Goal: Task Accomplishment & Management: Manage account settings

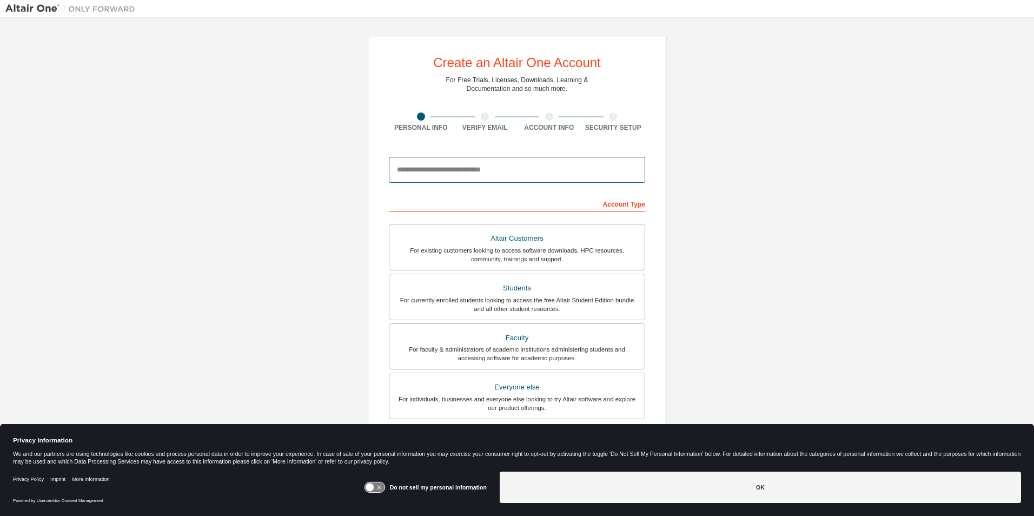
click at [407, 172] on input "email" at bounding box center [517, 170] width 256 height 26
type input "**********"
type input "******"
type input "********"
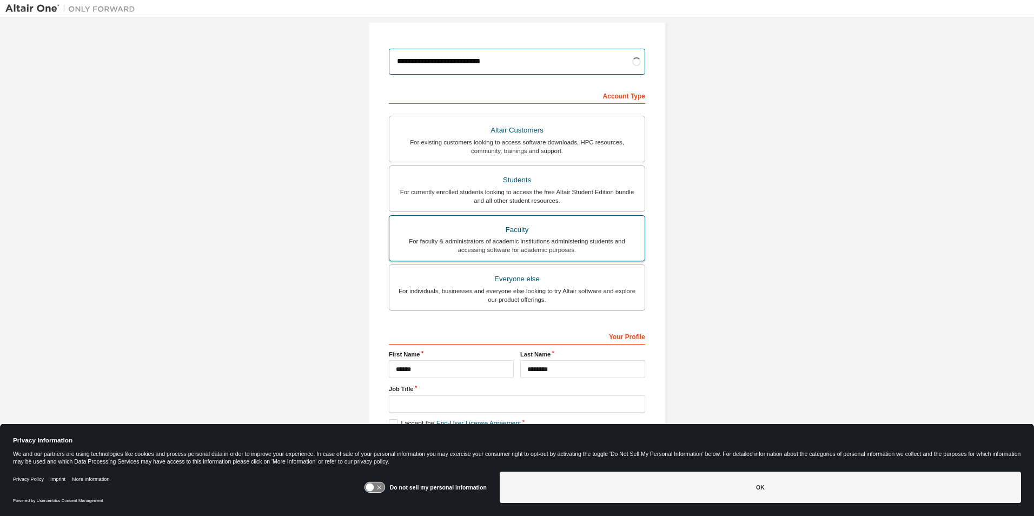
scroll to position [116, 0]
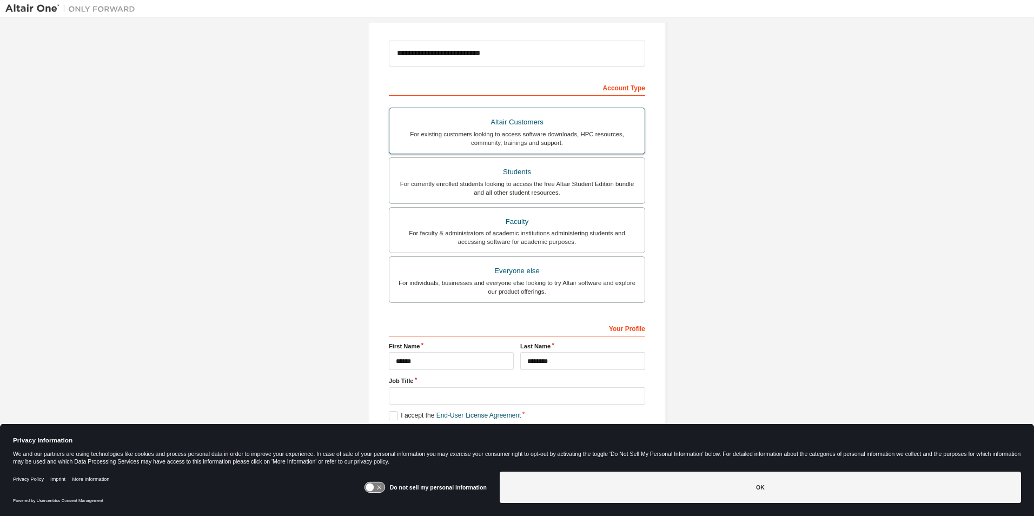
click at [508, 123] on div "Altair Customers" at bounding box center [517, 122] width 242 height 15
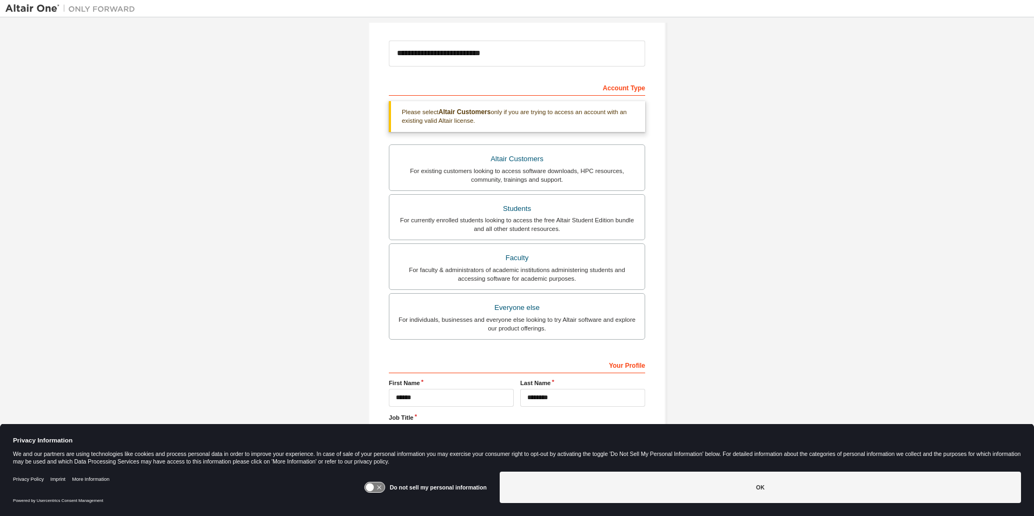
scroll to position [153, 0]
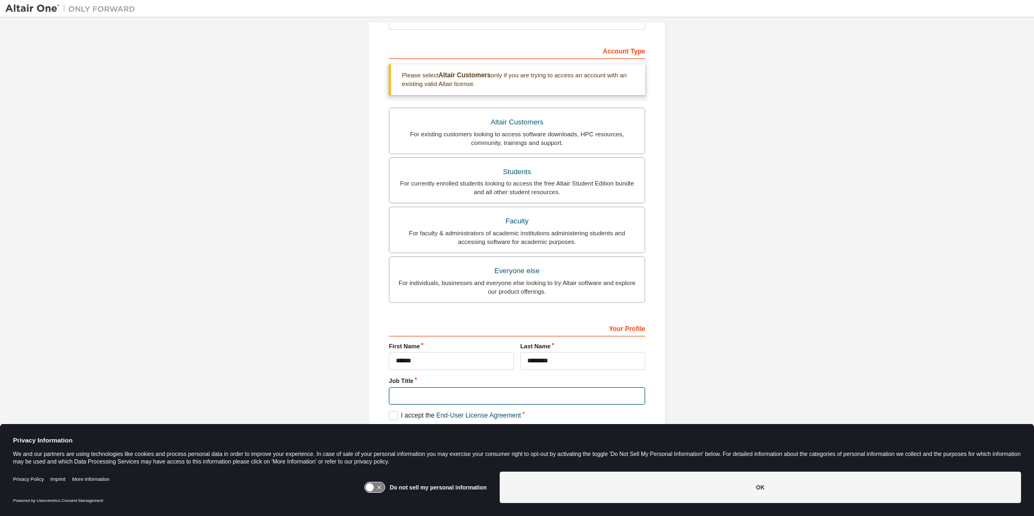
click at [409, 395] on input "text" at bounding box center [517, 396] width 256 height 18
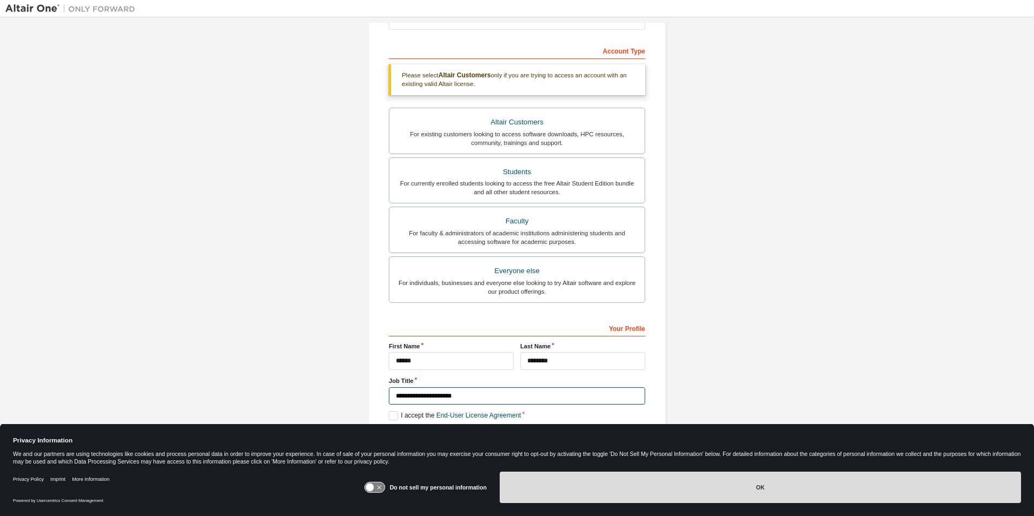
type input "**********"
click at [758, 487] on button "OK" at bounding box center [760, 487] width 521 height 31
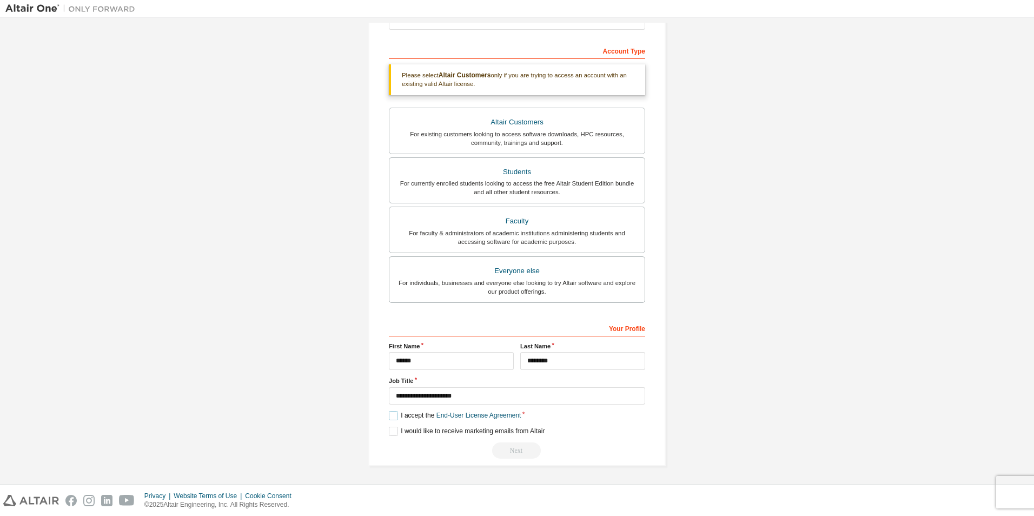
click at [391, 416] on label "I accept the End-User License Agreement" at bounding box center [455, 415] width 132 height 9
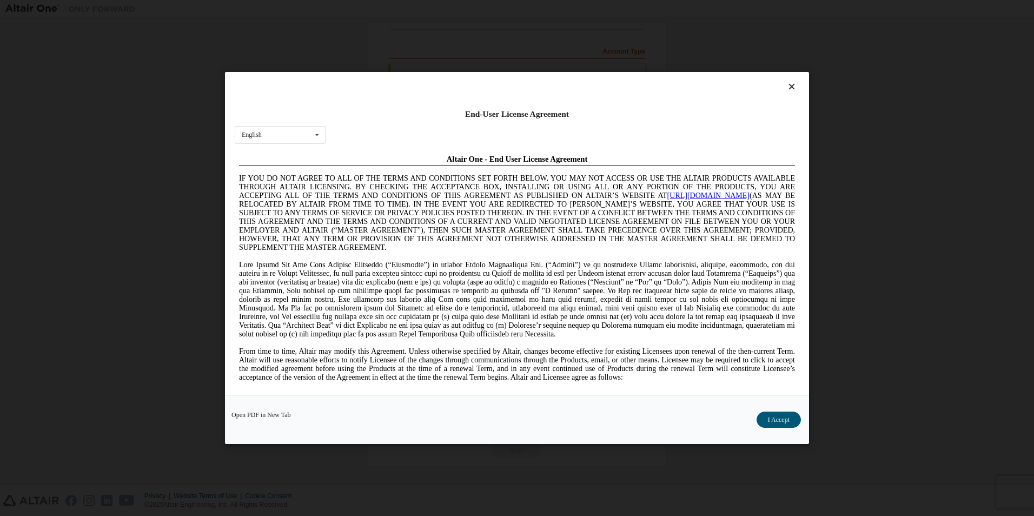
scroll to position [0, 0]
click at [772, 422] on button "I Accept" at bounding box center [779, 420] width 44 height 16
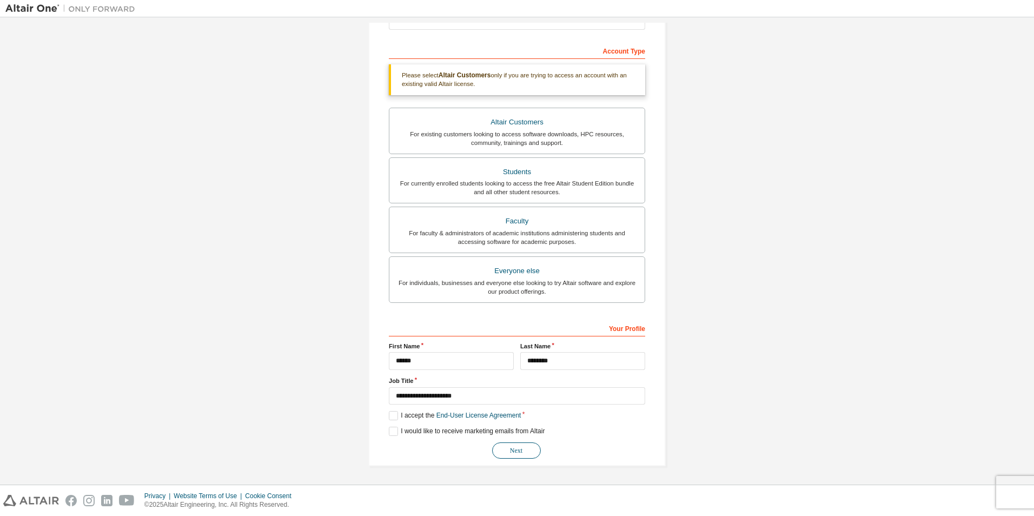
click at [514, 450] on button "Next" at bounding box center [516, 450] width 49 height 16
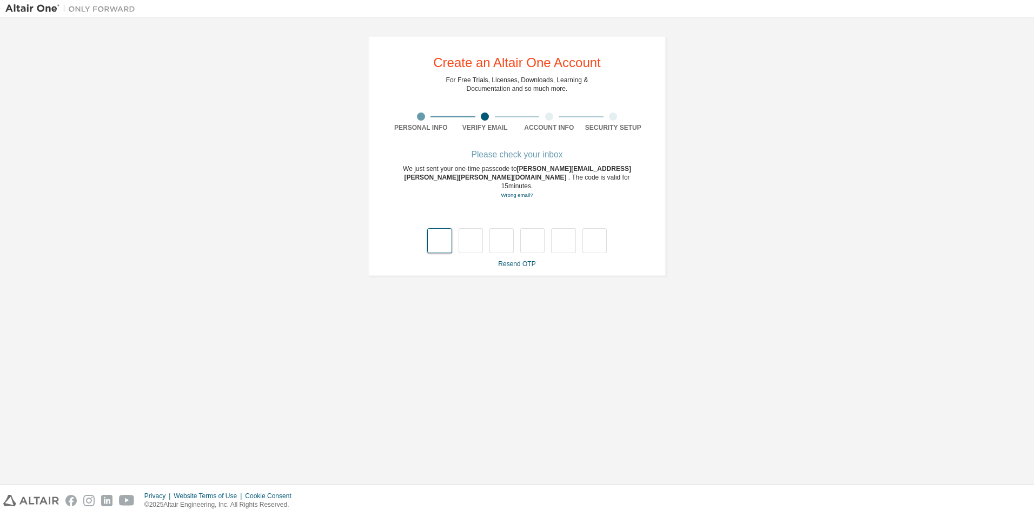
click at [438, 234] on input "text" at bounding box center [439, 240] width 24 height 25
type input "*"
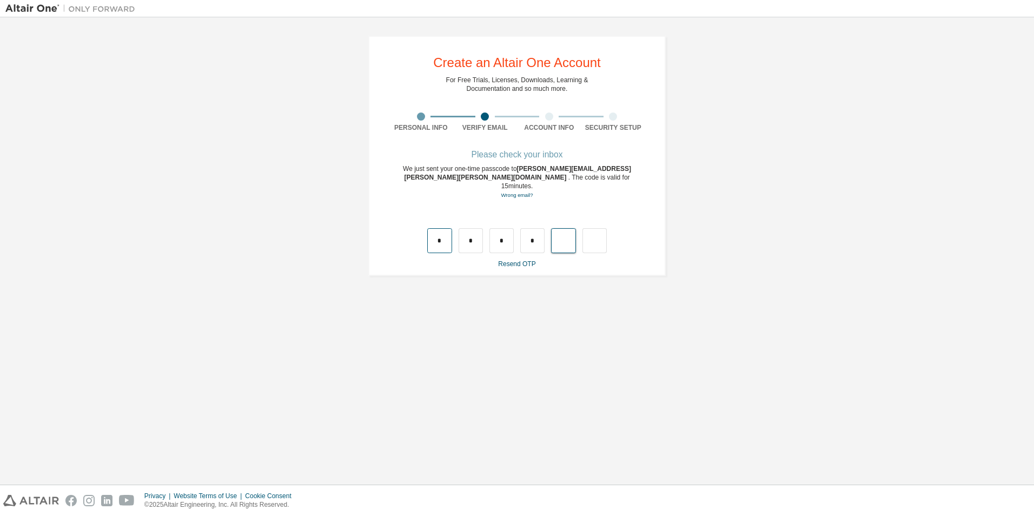
type input "*"
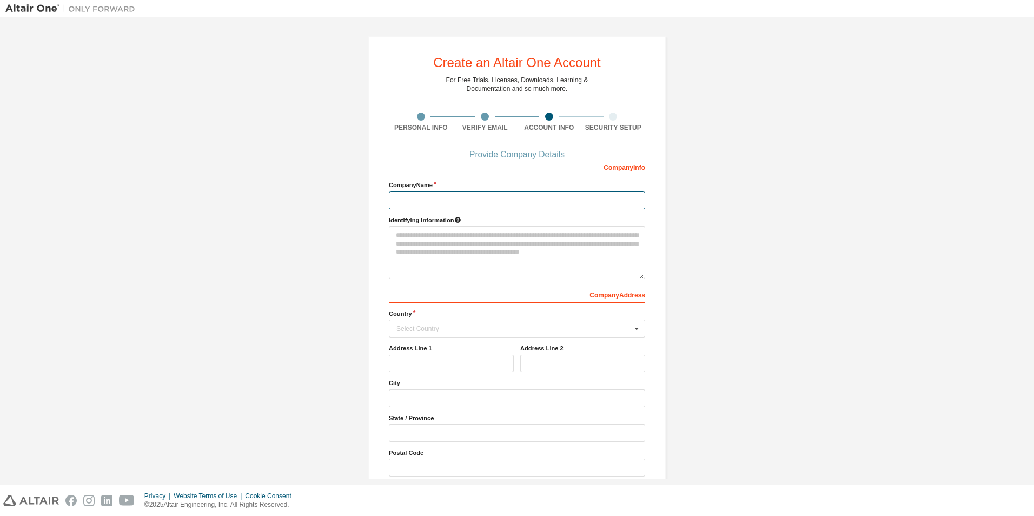
click at [416, 195] on input "text" at bounding box center [517, 200] width 256 height 18
type input "******"
click at [400, 331] on div "Select Country" at bounding box center [513, 329] width 235 height 6
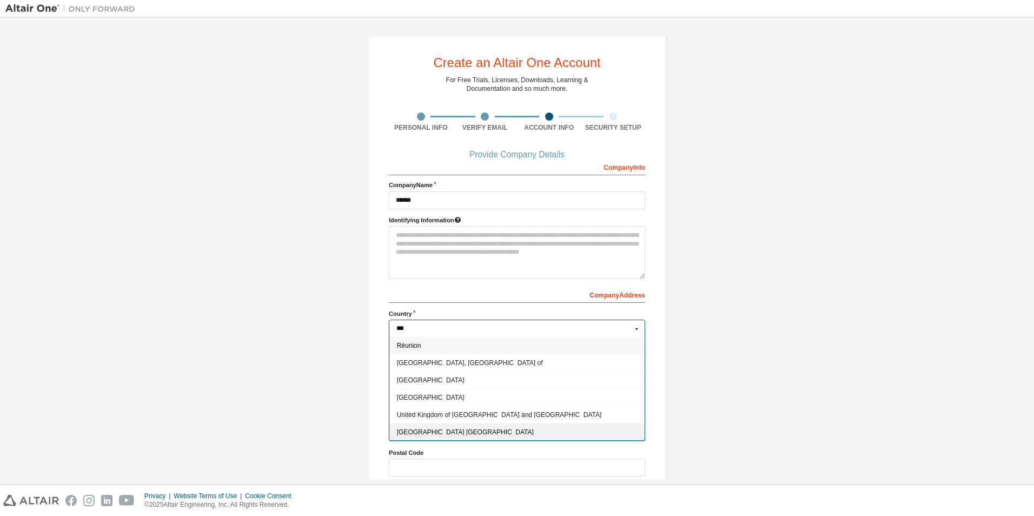
scroll to position [17, 0]
type input "***"
click at [409, 430] on span "United States of America" at bounding box center [517, 432] width 241 height 6
type input "***"
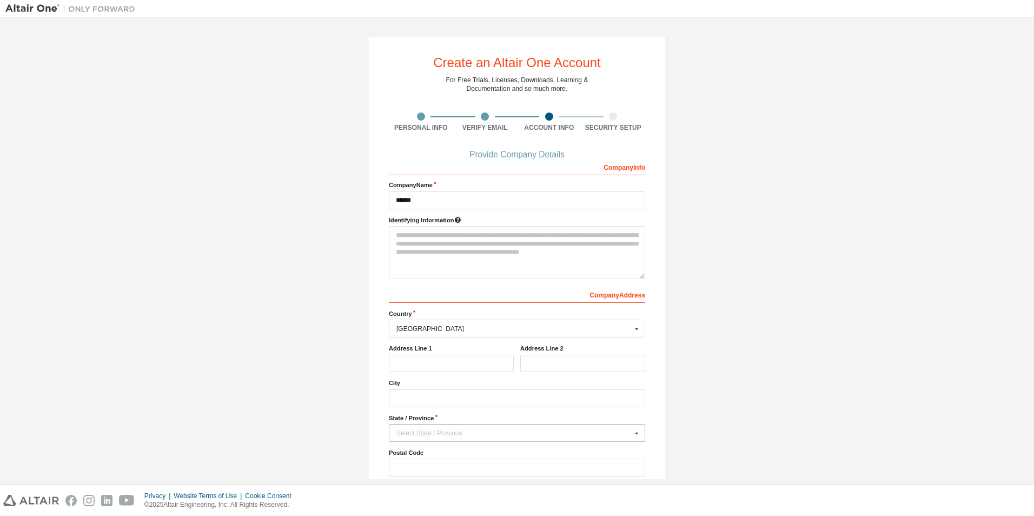
click at [407, 431] on div "Select State / Province" at bounding box center [513, 433] width 235 height 6
type input "*"
type input "***"
click at [403, 416] on span "Texas" at bounding box center [517, 416] width 241 height 6
type input "**"
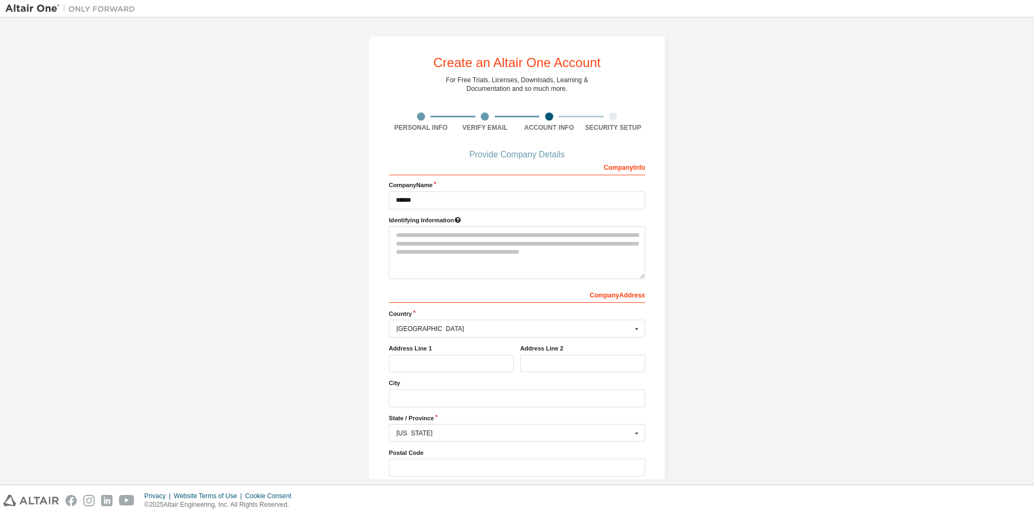
scroll to position [48, 0]
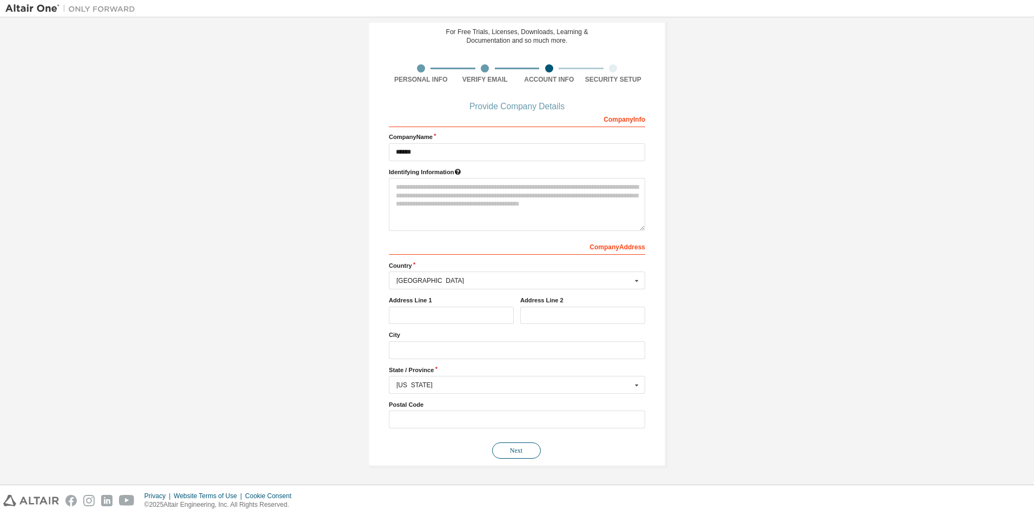
click at [514, 452] on button "Next" at bounding box center [516, 450] width 49 height 16
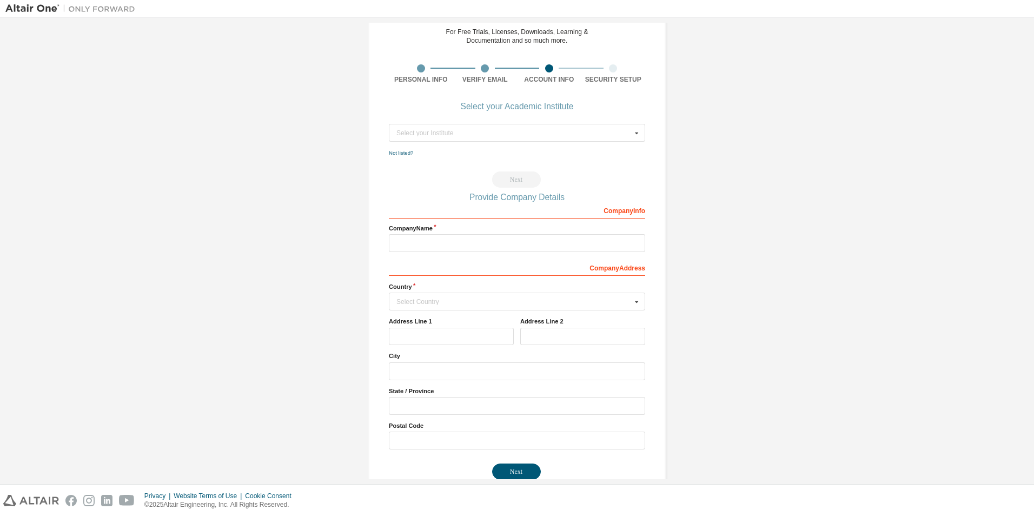
scroll to position [0, 0]
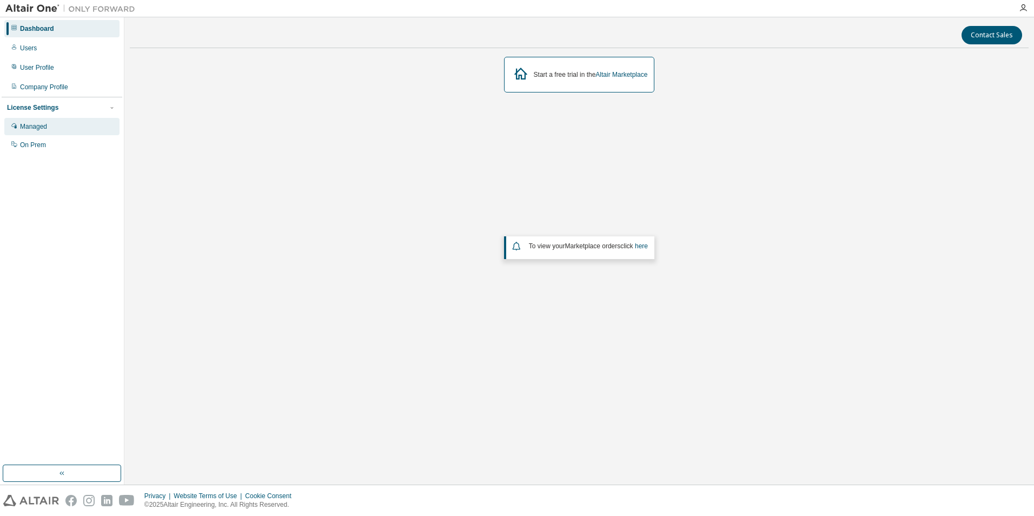
click at [31, 125] on div "Managed" at bounding box center [33, 126] width 27 height 9
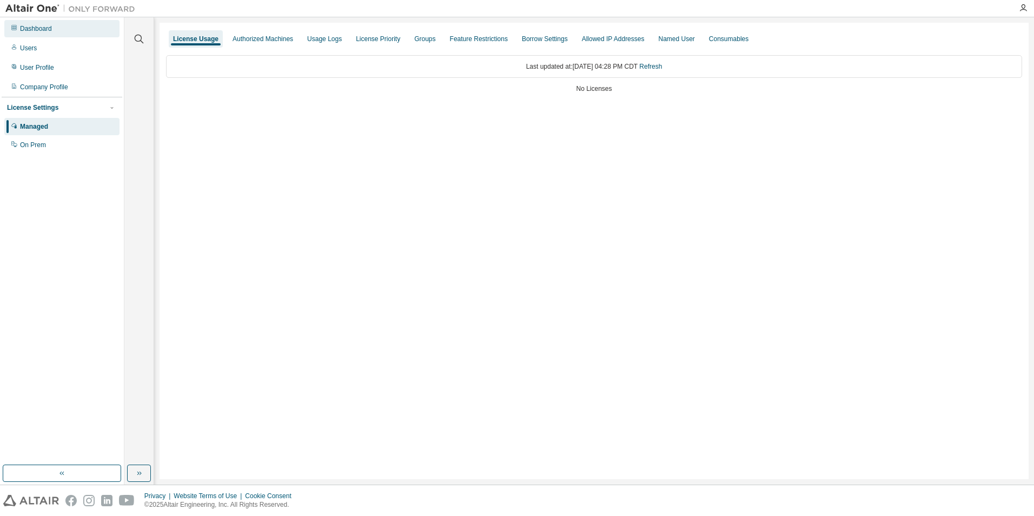
click at [36, 25] on div "Dashboard" at bounding box center [36, 28] width 32 height 9
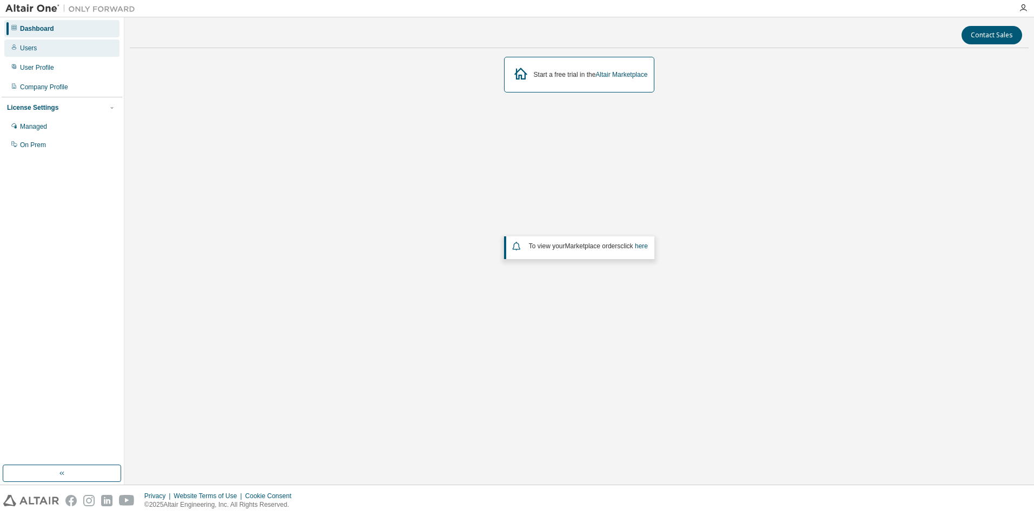
click at [25, 49] on div "Users" at bounding box center [28, 48] width 17 height 9
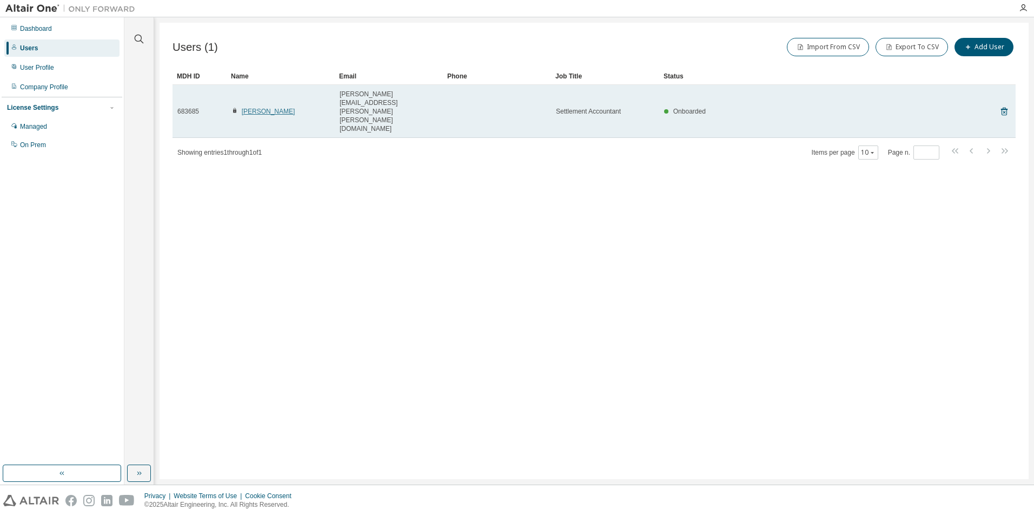
click at [259, 108] on link "Tamara Williams" at bounding box center [269, 112] width 54 height 8
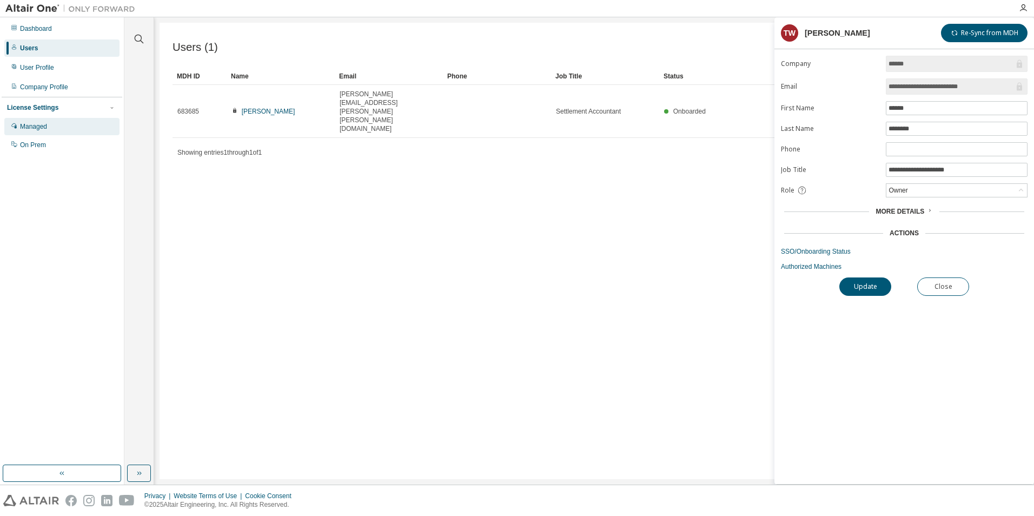
click at [28, 127] on div "Managed" at bounding box center [33, 126] width 27 height 9
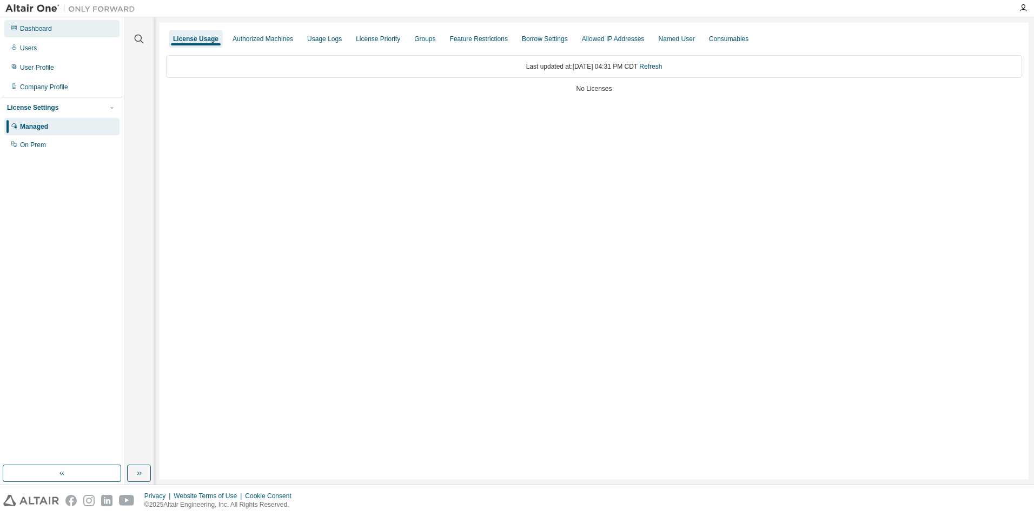
click at [29, 28] on div "Dashboard" at bounding box center [36, 28] width 32 height 9
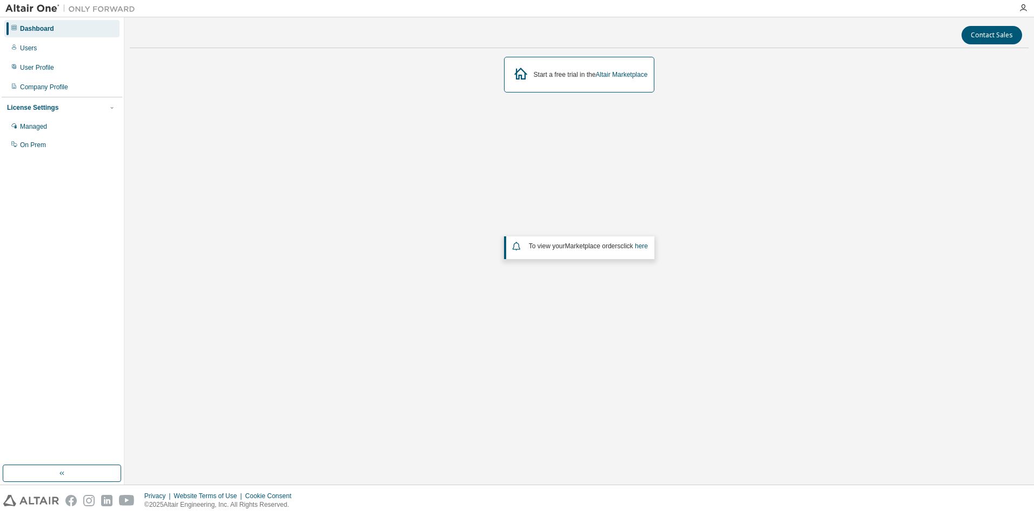
click at [297, 245] on div "Start a free trial in the Altair Marketplace To view your Marketplace orders cl…" at bounding box center [579, 224] width 899 height 335
click at [37, 66] on div "User Profile" at bounding box center [37, 67] width 34 height 9
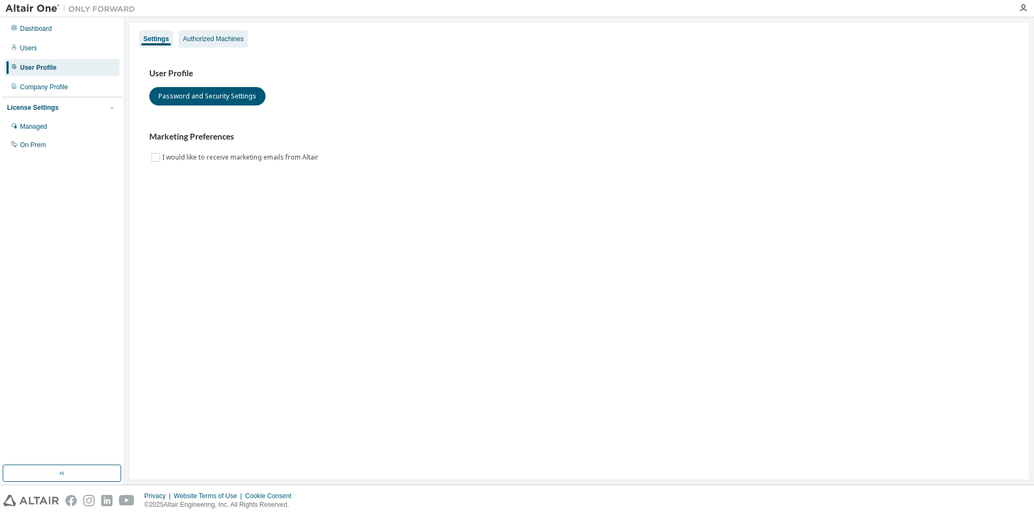
click at [215, 39] on div "Authorized Machines" at bounding box center [213, 39] width 61 height 9
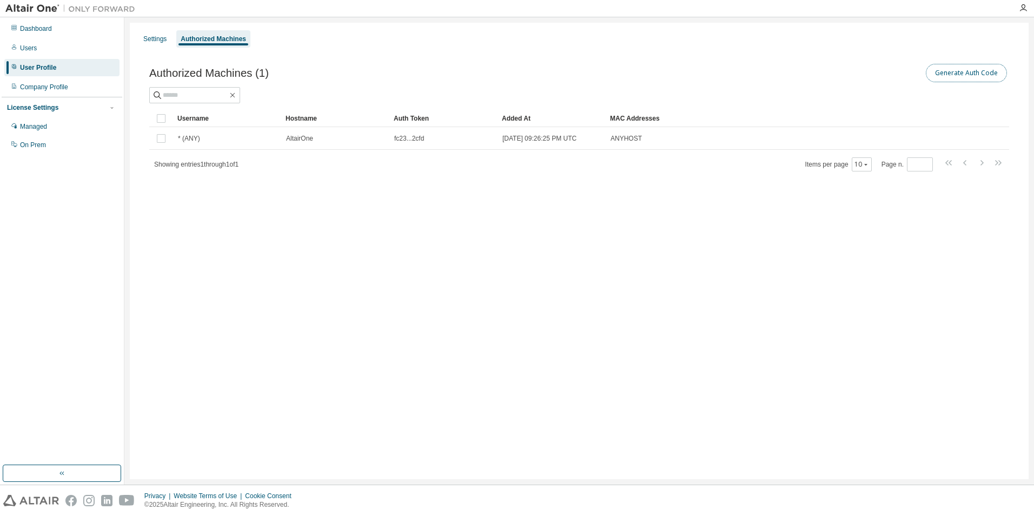
click at [961, 74] on button "Generate Auth Code" at bounding box center [966, 73] width 81 height 18
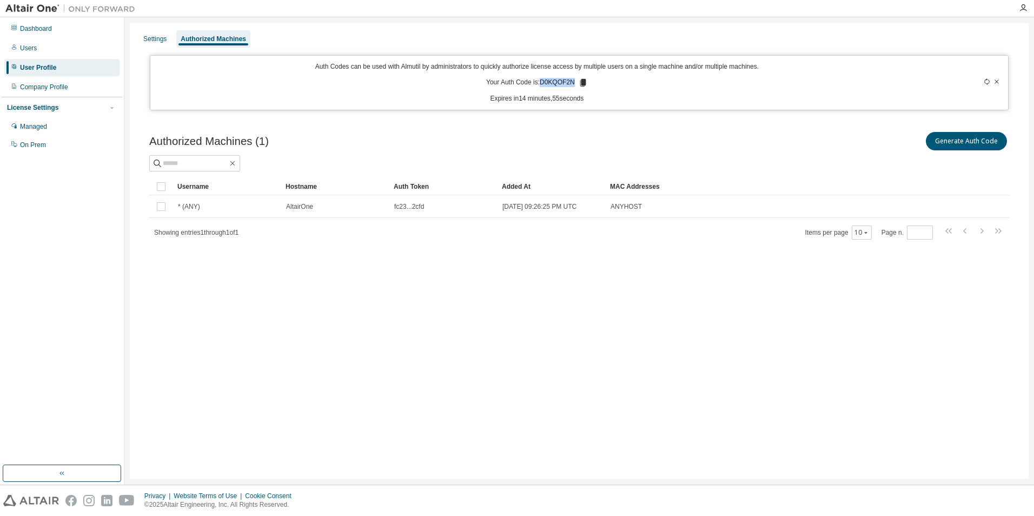
drag, startPoint x: 543, startPoint y: 82, endPoint x: 575, endPoint y: 85, distance: 32.7
click at [575, 85] on p "Your Auth Code is: D0KQOF2N" at bounding box center [537, 83] width 102 height 10
copy p "D0KQOF2N"
click at [253, 322] on div "Settings Authorized Machines Auth Codes can be used with Almutil by administrat…" at bounding box center [579, 251] width 899 height 457
click at [554, 84] on p "Your Auth Code is: D0KQOF2N" at bounding box center [537, 83] width 102 height 10
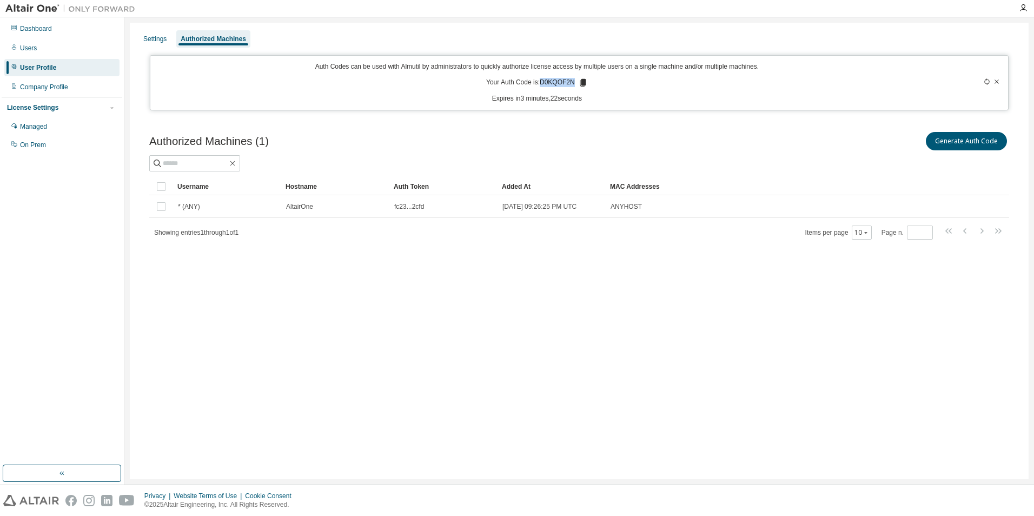
click at [554, 84] on p "Your Auth Code is: D0KQOF2N" at bounding box center [537, 83] width 102 height 10
copy p "D0KQOF2N"
